Goal: Transaction & Acquisition: Purchase product/service

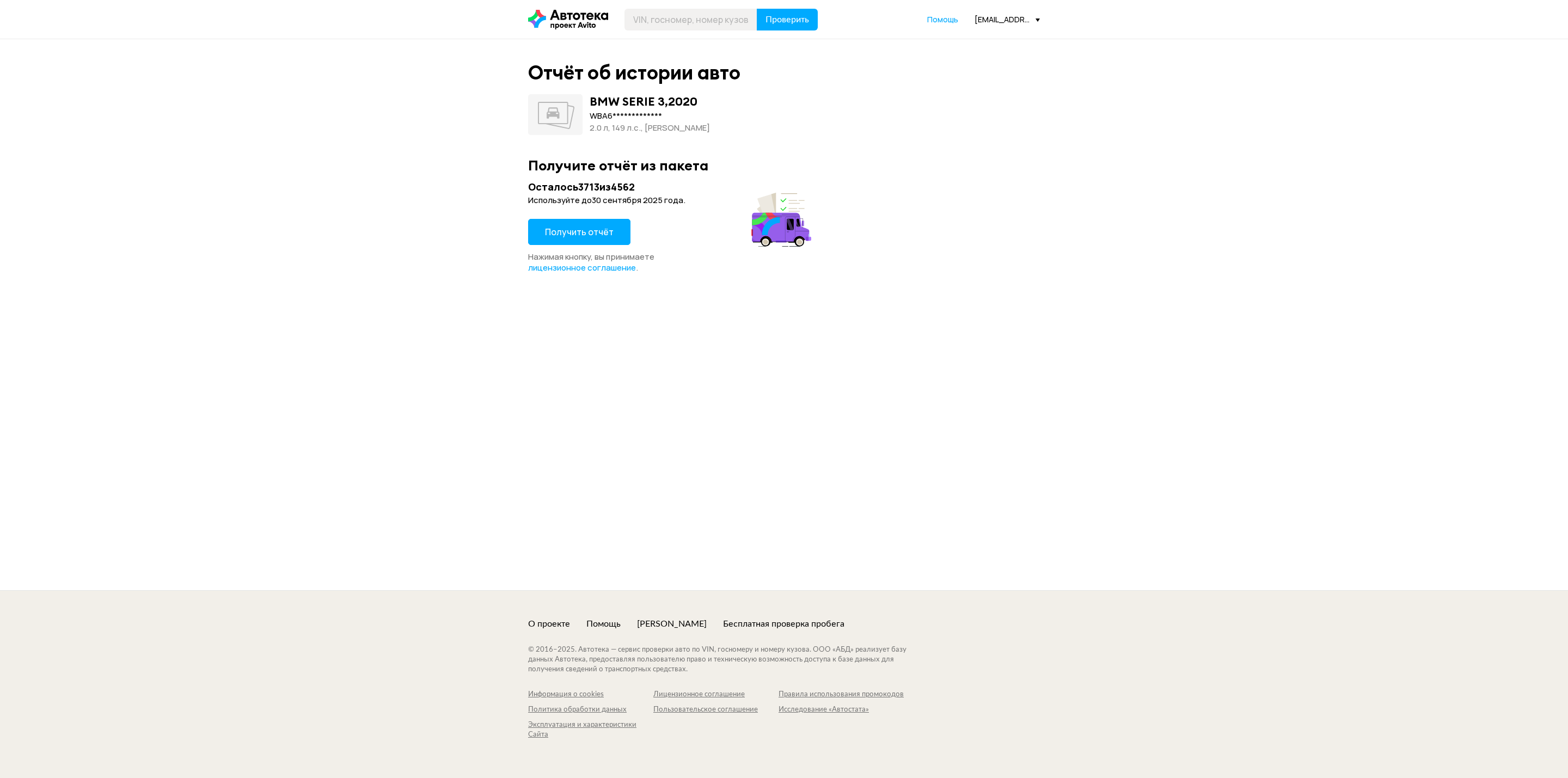
click at [589, 215] on div "Осталось 3713 из 4562 Используйте до [DATE] . Получить отчёт Нажимая кнопку, вы…" at bounding box center [671, 227] width 286 height 93
click at [592, 234] on span "Получить отчёт" at bounding box center [579, 232] width 69 height 12
click at [597, 232] on span "Получить отчёт" at bounding box center [579, 232] width 69 height 12
